Goal: Communication & Community: Answer question/provide support

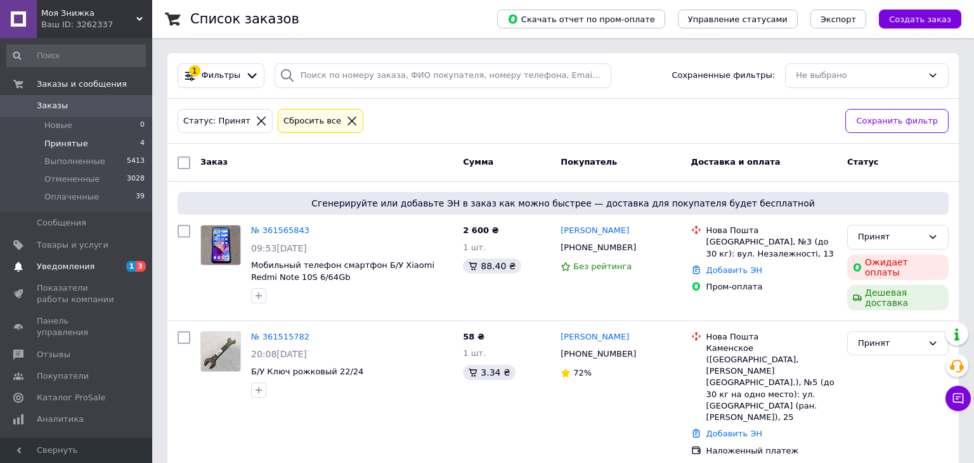
click at [55, 267] on span "Уведомления" at bounding box center [66, 266] width 58 height 11
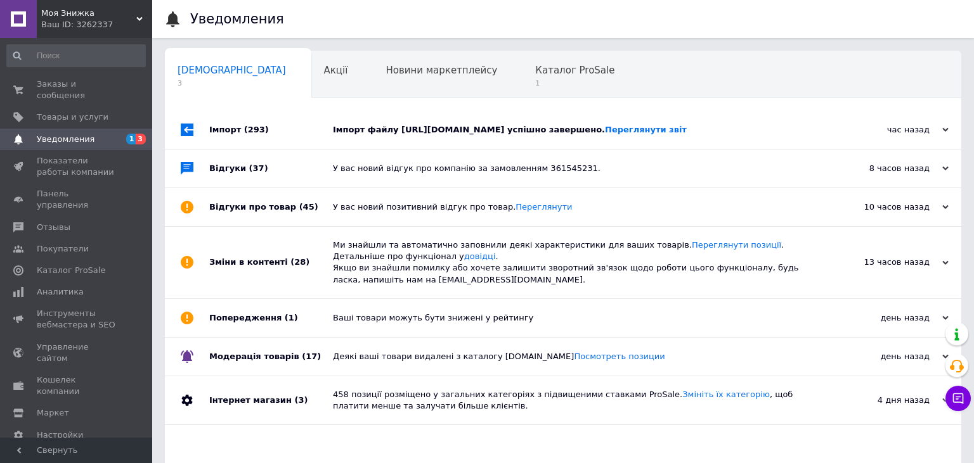
click at [939, 128] on div "час назад" at bounding box center [884, 129] width 127 height 11
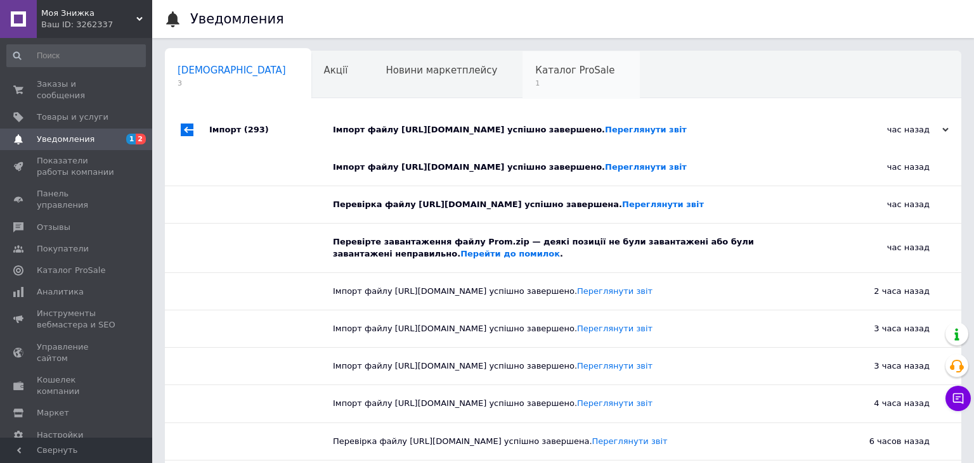
click at [535, 72] on span "Каталог ProSale" at bounding box center [574, 70] width 79 height 11
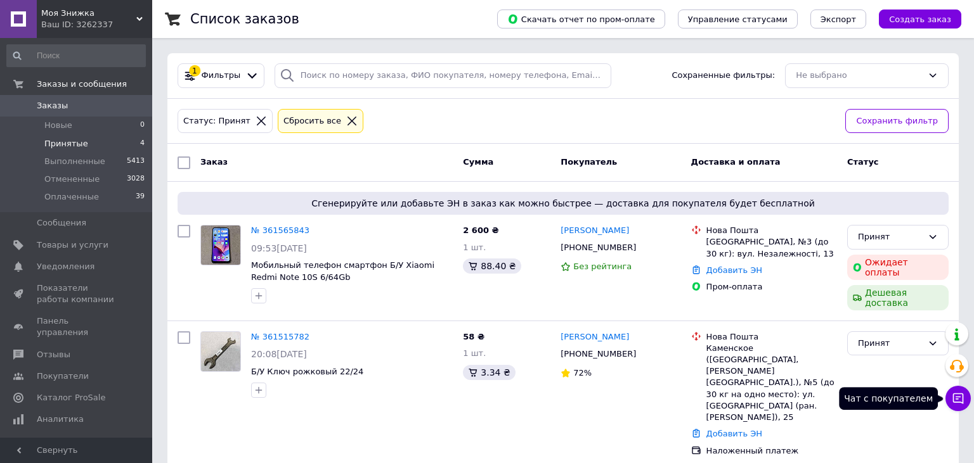
click at [952, 407] on button "Чат с покупателем" at bounding box center [957, 398] width 25 height 25
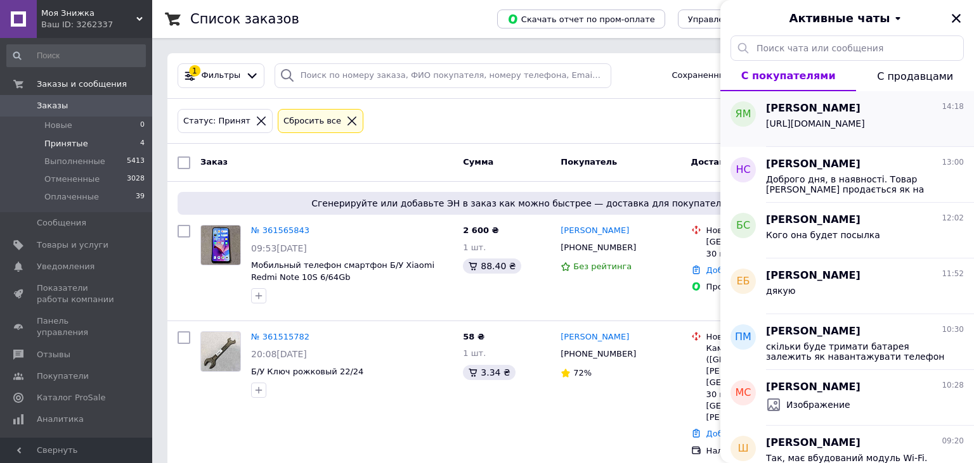
click at [828, 129] on span "[URL][DOMAIN_NAME]" at bounding box center [815, 124] width 99 height 10
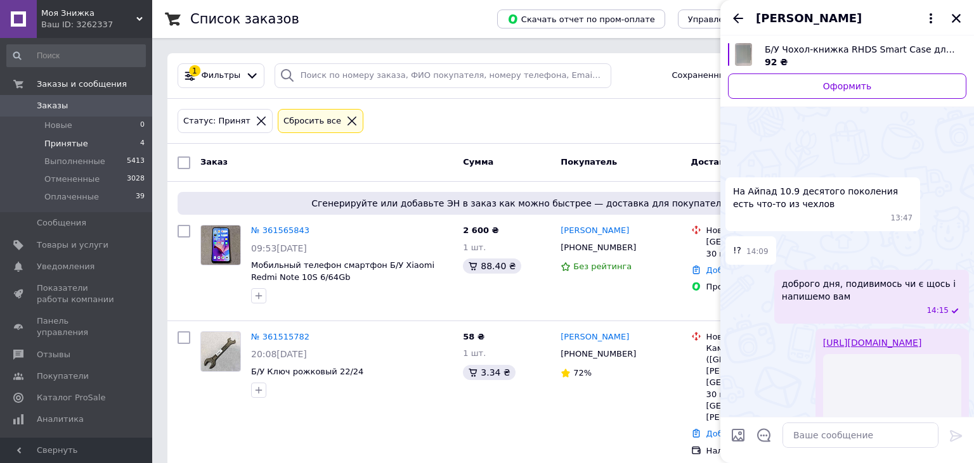
scroll to position [344, 0]
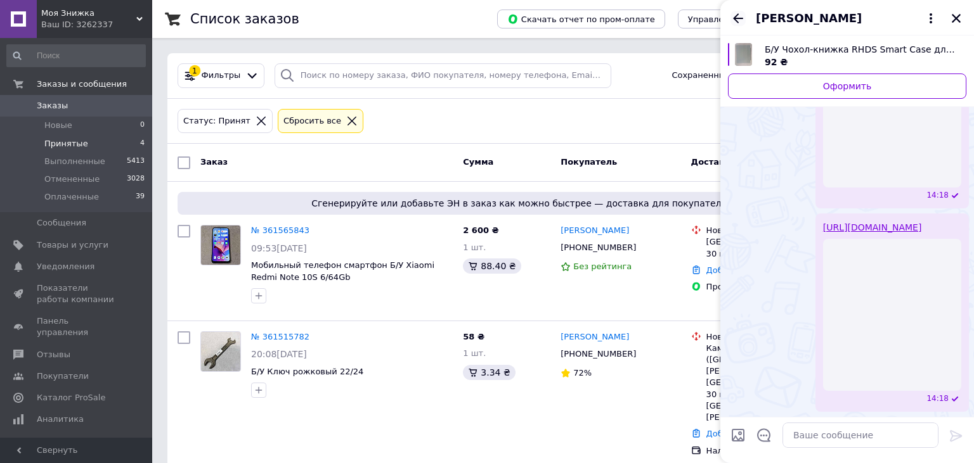
click at [733, 16] on icon "Назад" at bounding box center [737, 18] width 15 height 15
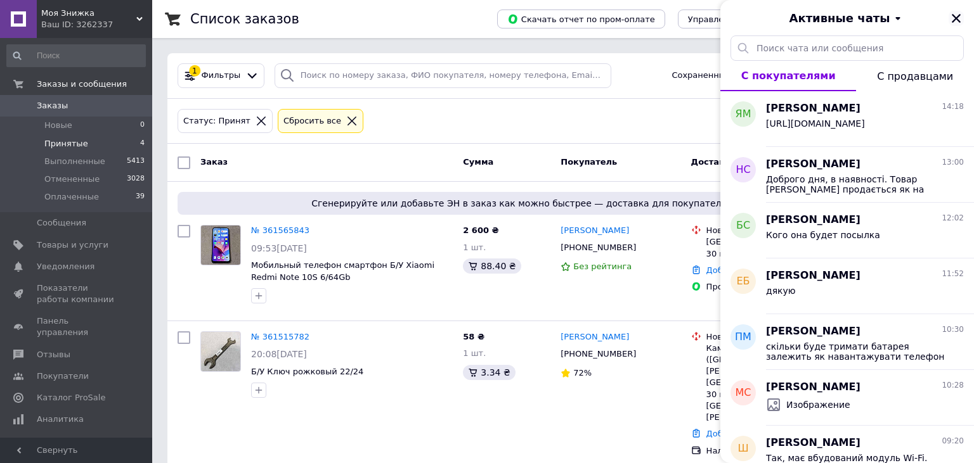
click at [955, 23] on icon "Закрыть" at bounding box center [955, 18] width 11 height 11
